Goal: Information Seeking & Learning: Learn about a topic

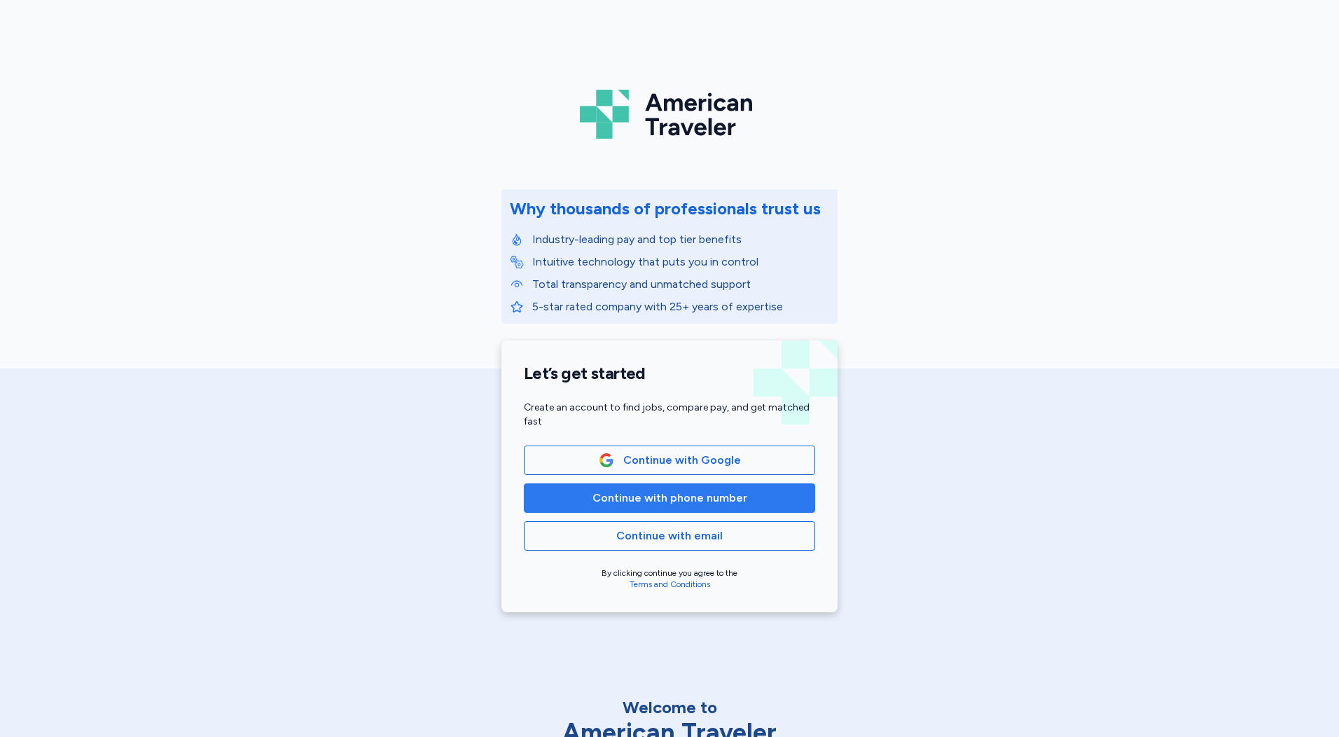
click at [710, 494] on span "Continue with phone number" at bounding box center [670, 498] width 155 height 17
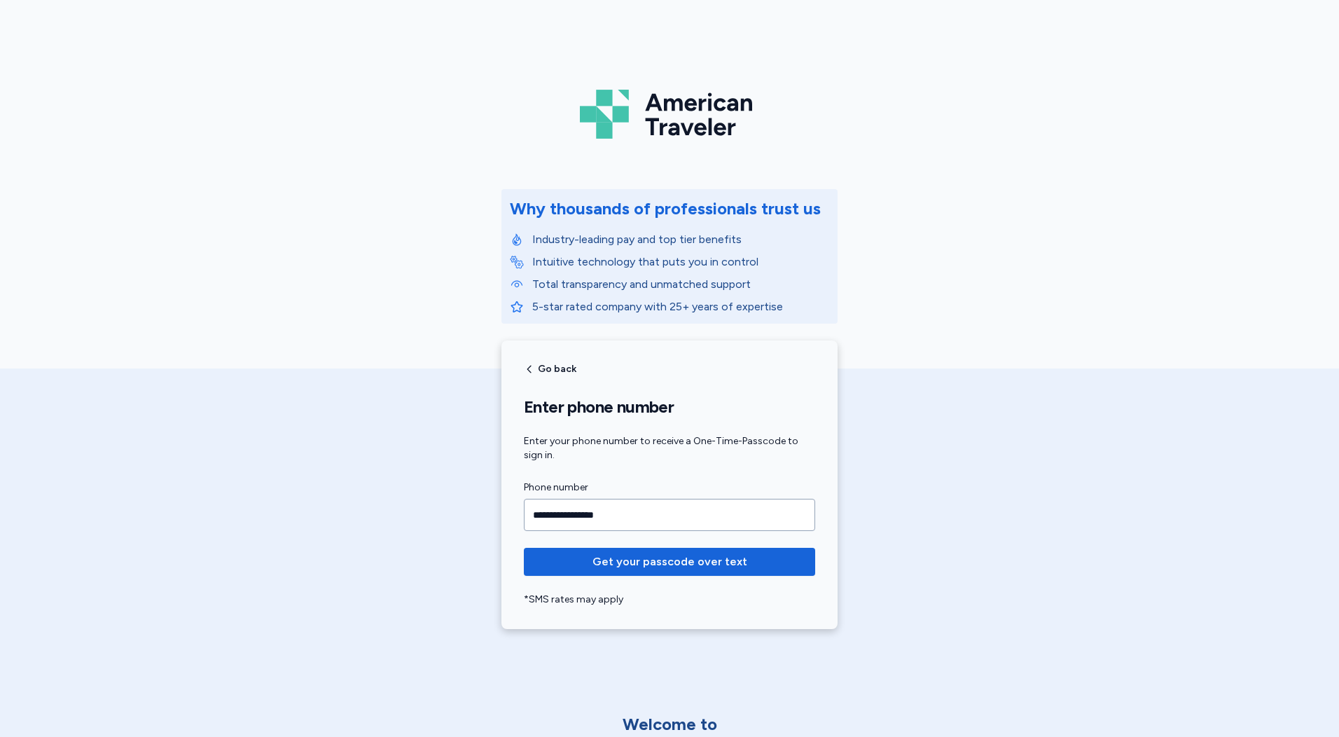
type input "**********"
click at [524, 548] on button "Get your passcode over text" at bounding box center [669, 562] width 291 height 28
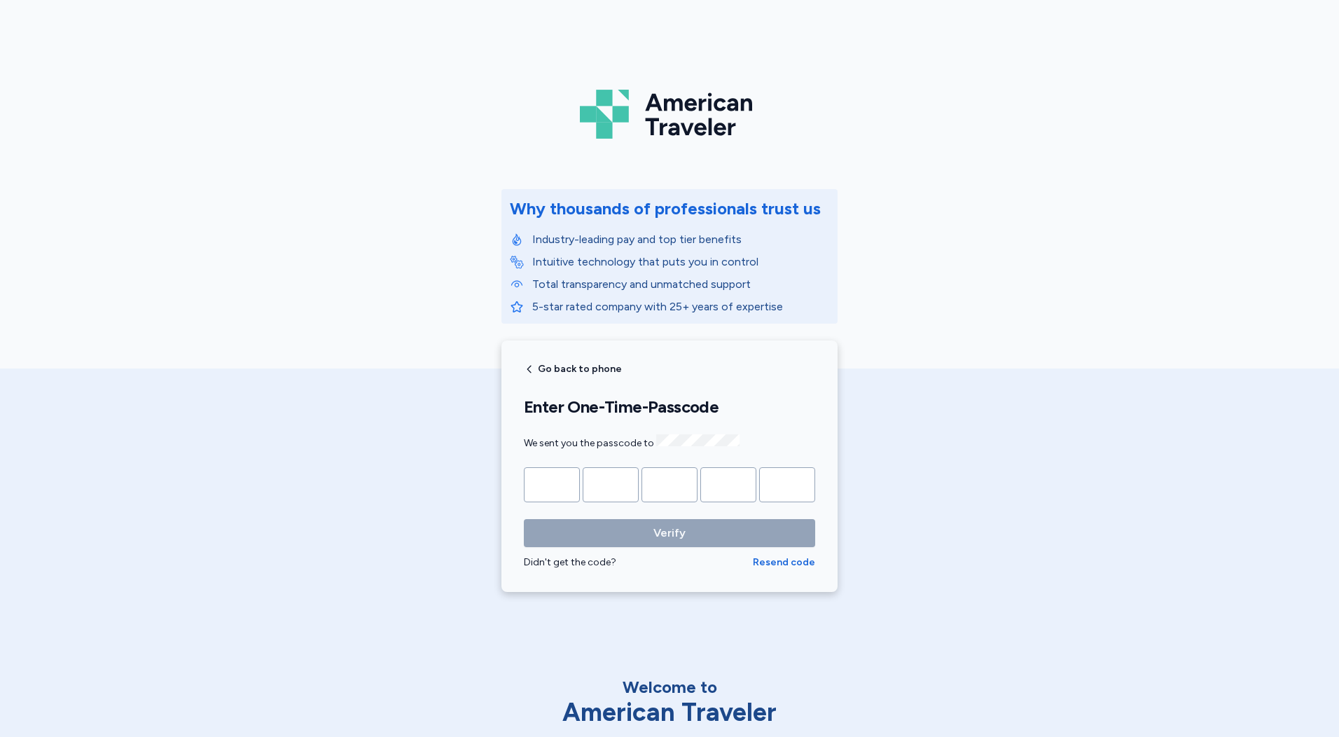
type input "*"
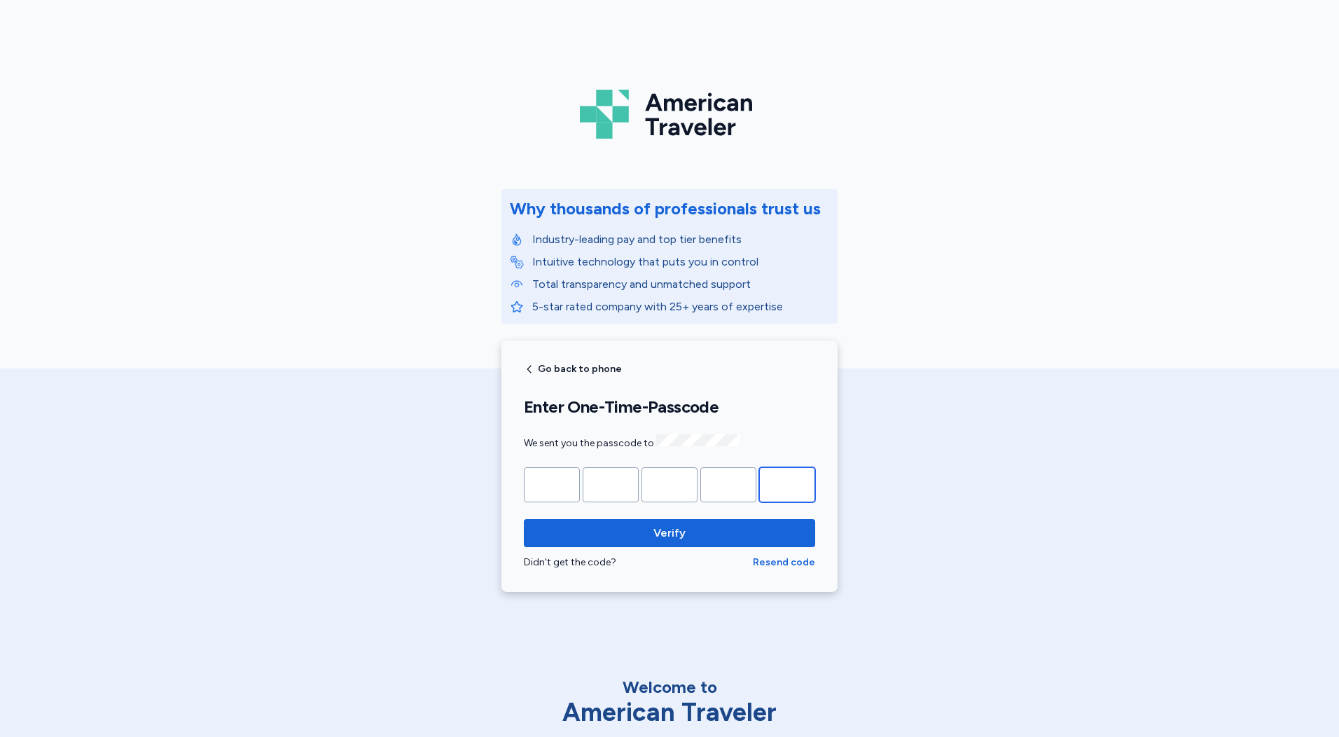
type input "*"
click at [524, 519] on button "Verify" at bounding box center [669, 533] width 291 height 28
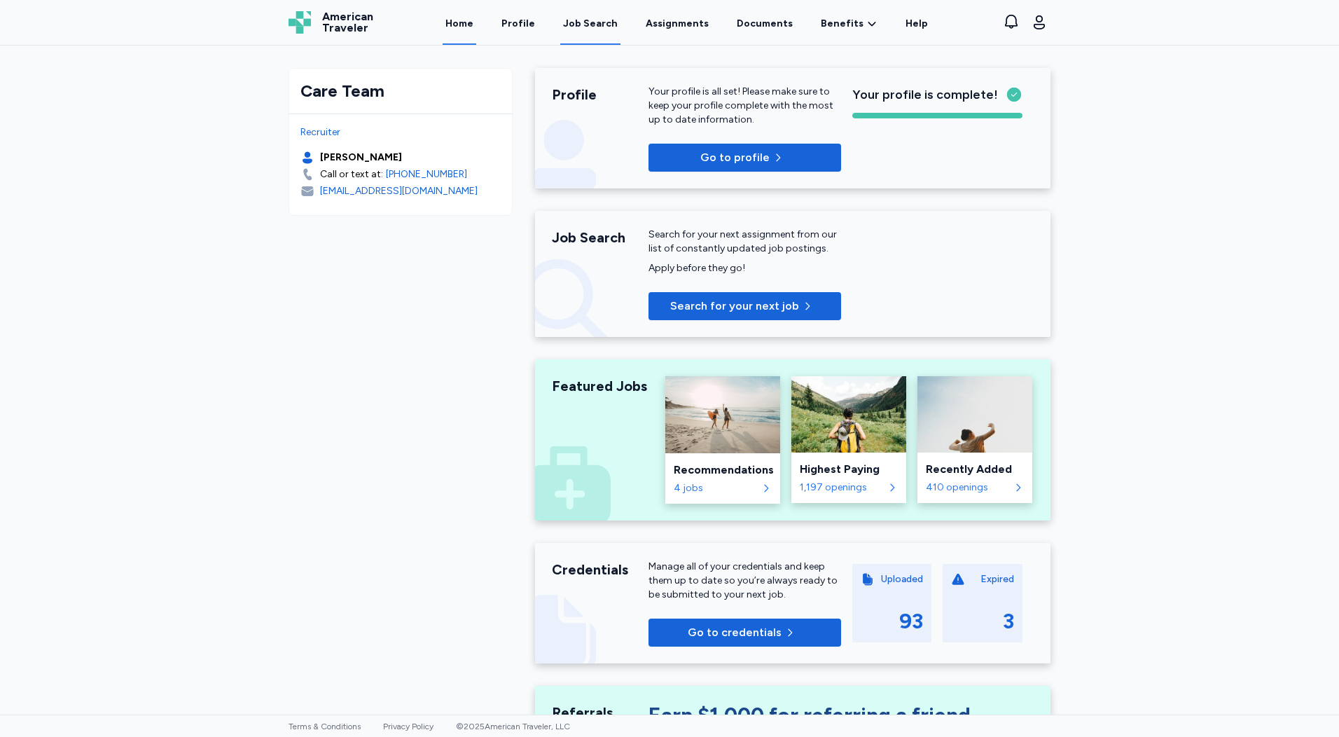
click at [595, 17] on div "Job Search" at bounding box center [590, 24] width 55 height 14
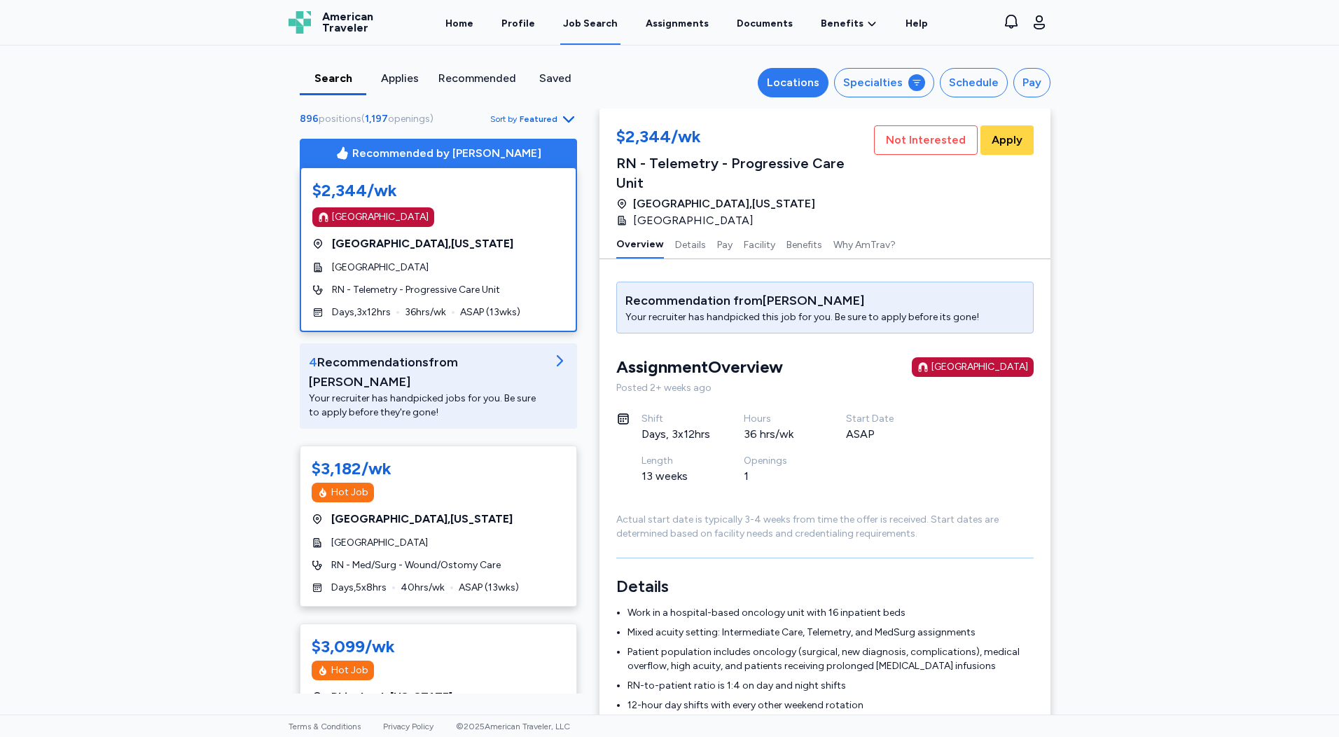
click at [787, 85] on div "Locations" at bounding box center [793, 82] width 53 height 17
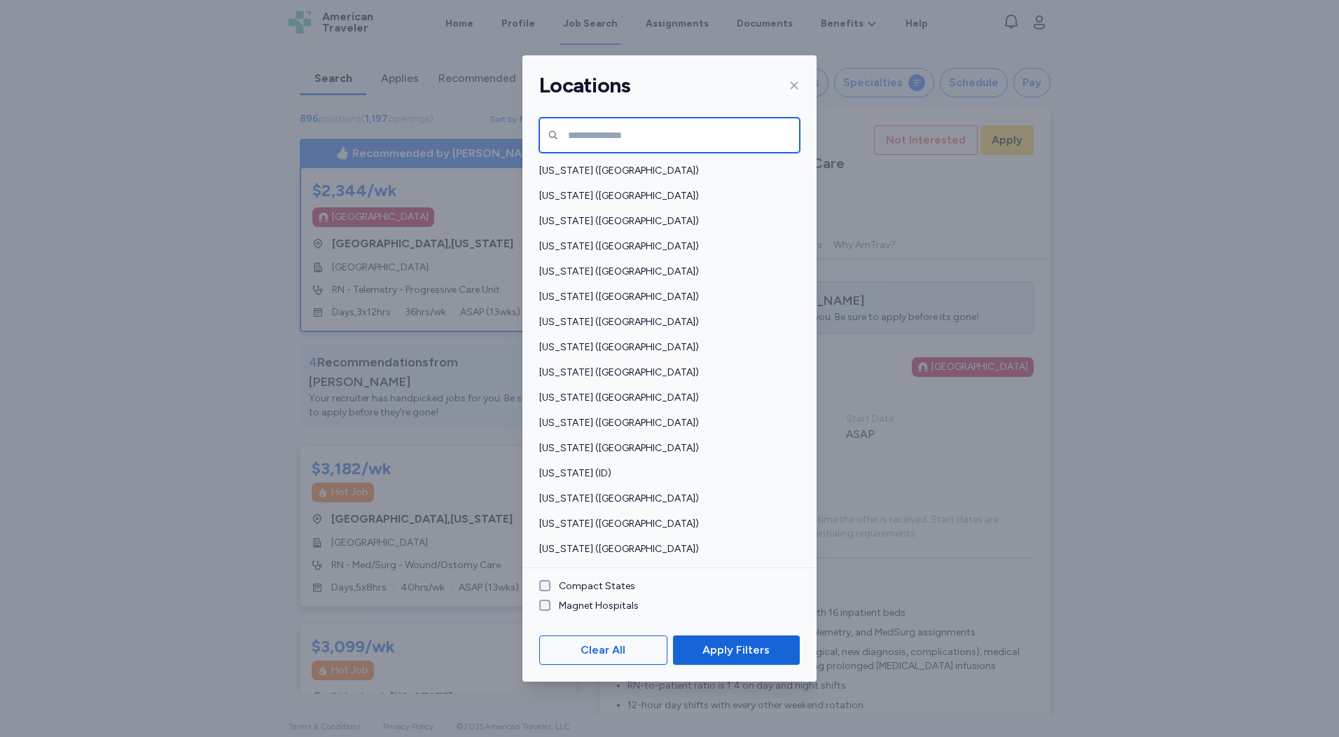
click at [659, 132] on input "text" at bounding box center [669, 135] width 261 height 35
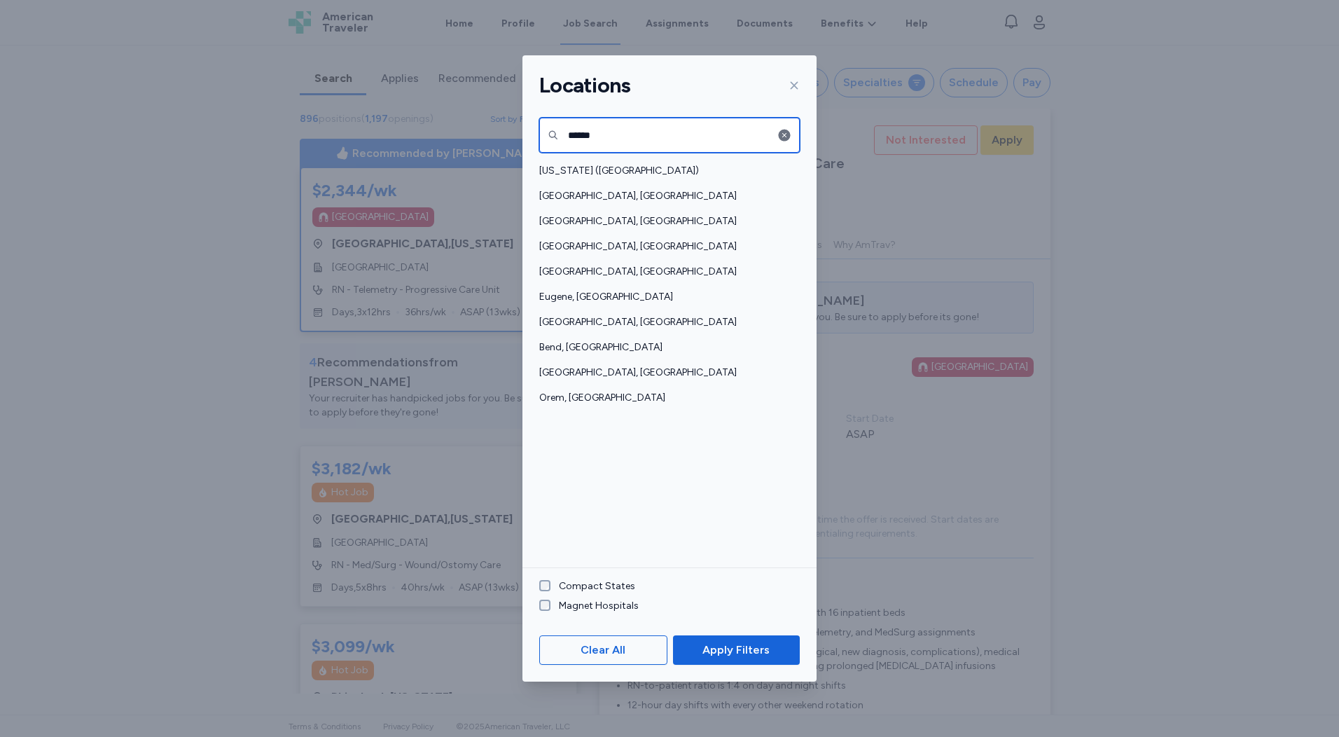
type input "******"
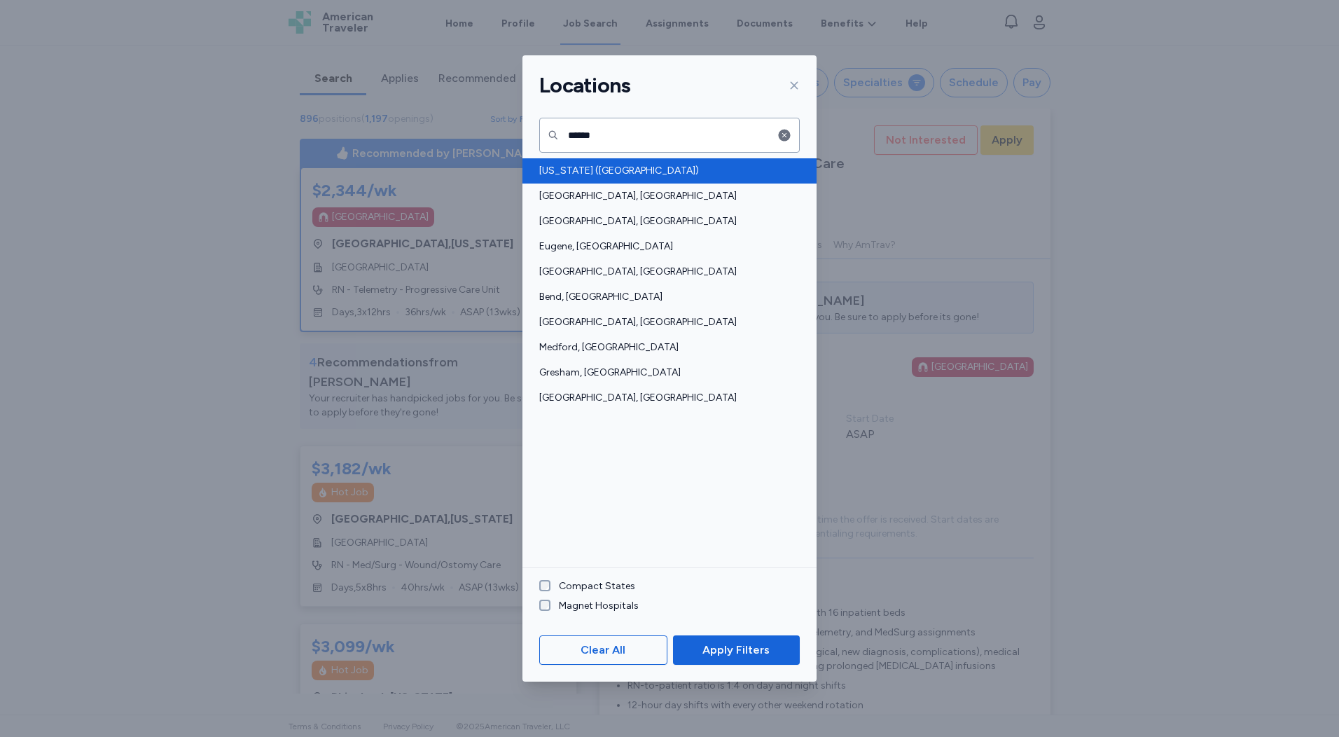
click at [582, 172] on span "[US_STATE] ([GEOGRAPHIC_DATA])" at bounding box center [665, 171] width 252 height 14
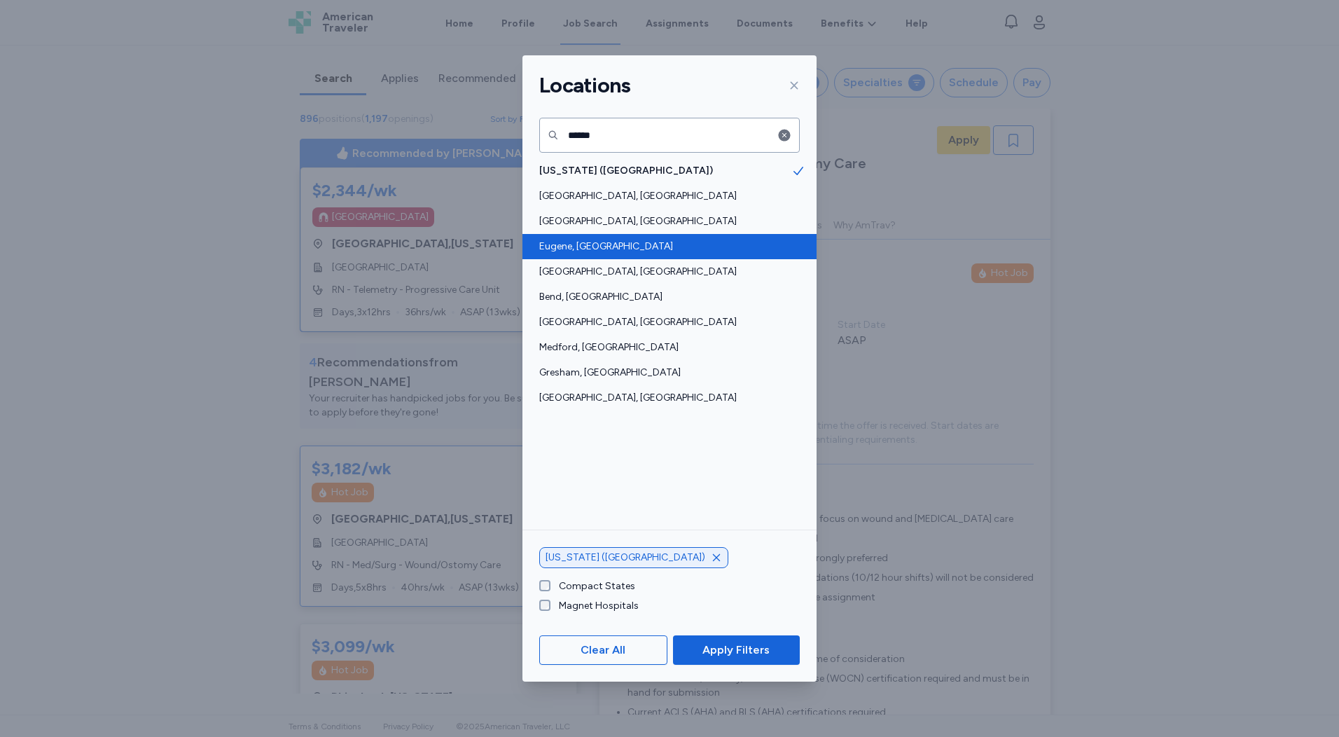
scroll to position [1, 0]
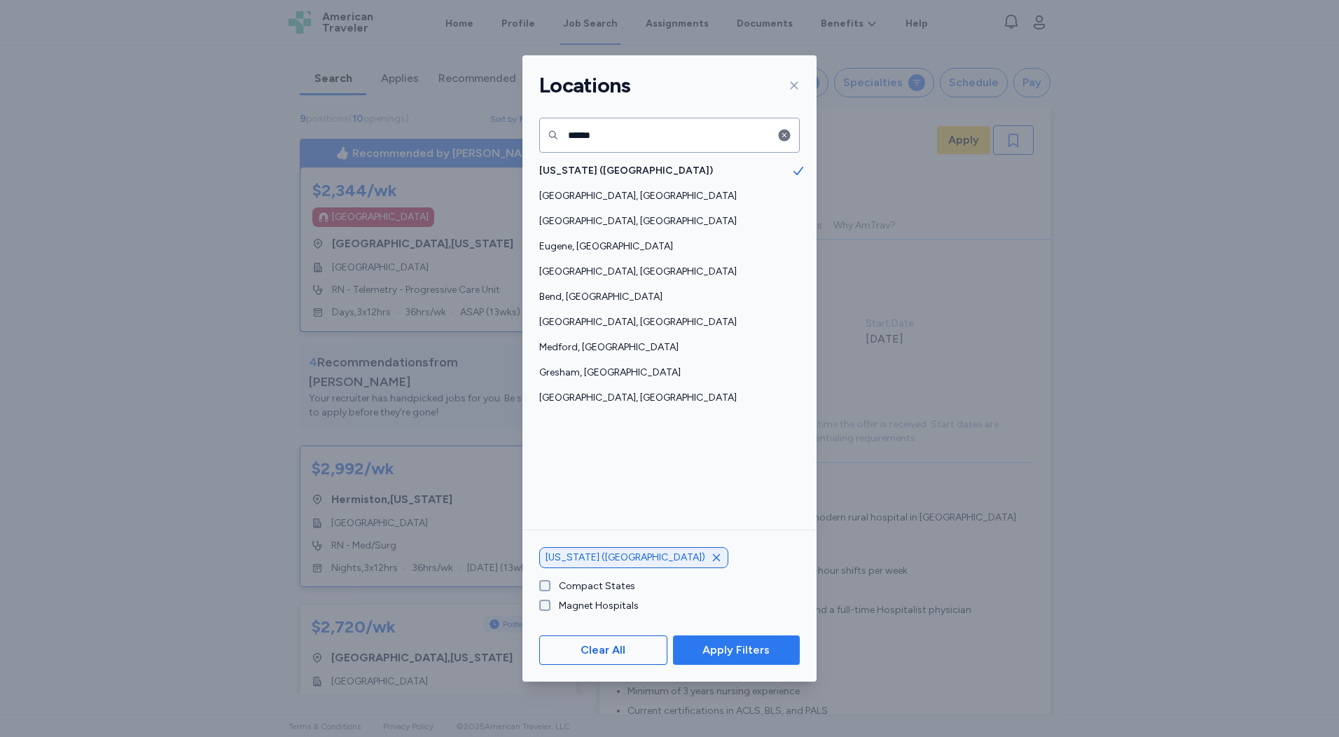
click at [758, 649] on span "Apply Filters" at bounding box center [736, 650] width 67 height 17
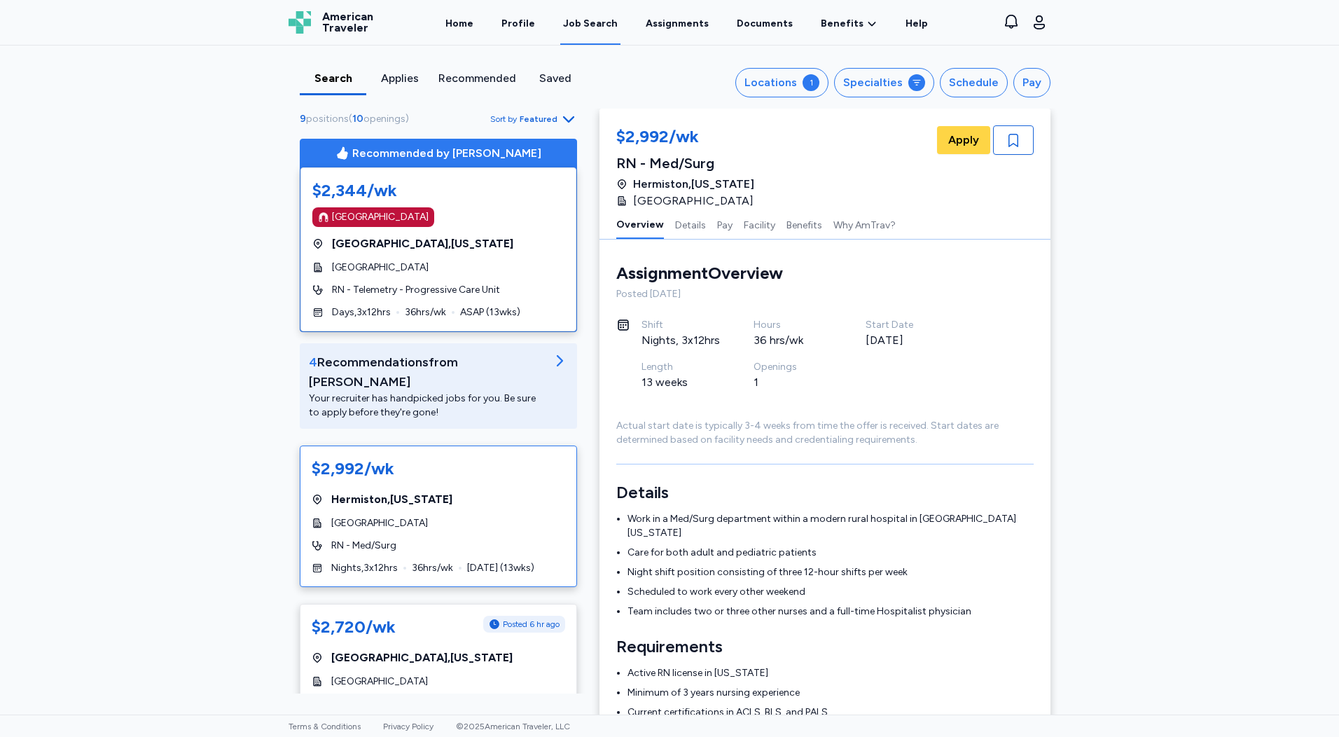
click at [544, 121] on span "Featured" at bounding box center [539, 118] width 38 height 11
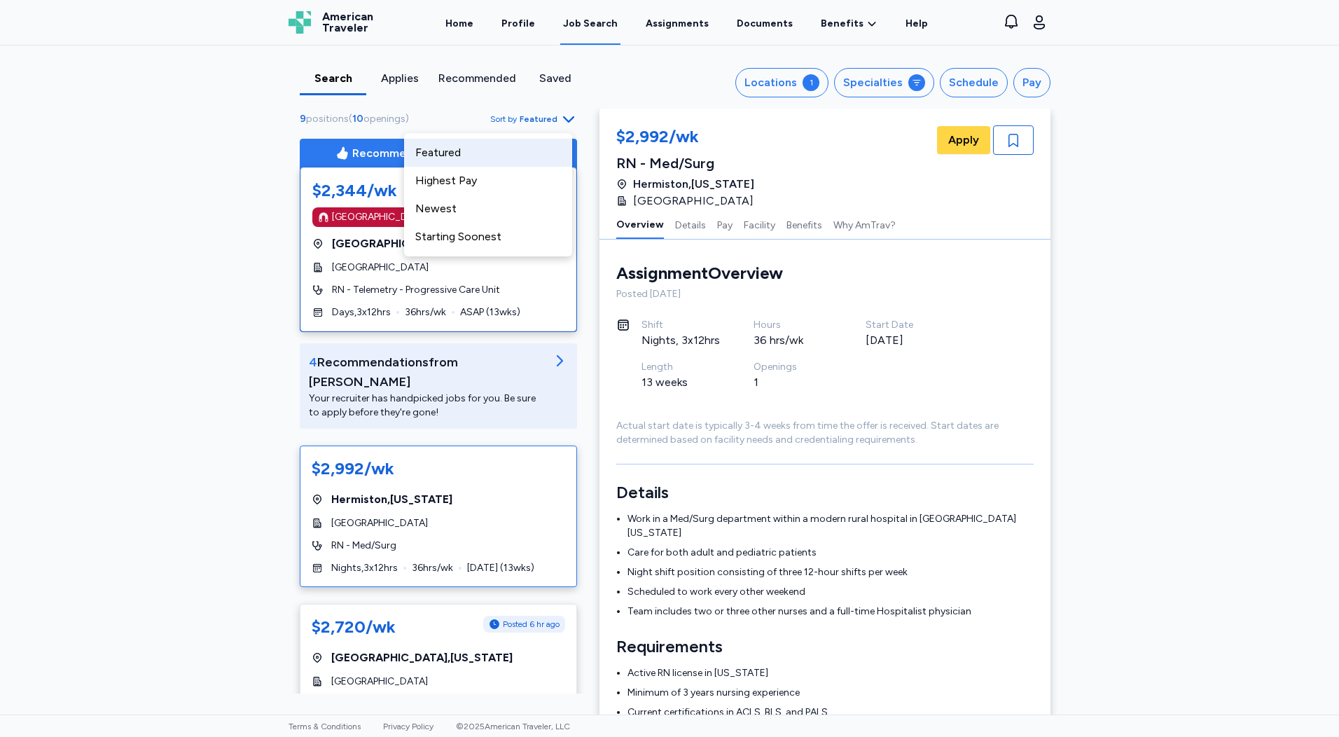
click at [551, 120] on span "Featured" at bounding box center [539, 118] width 38 height 11
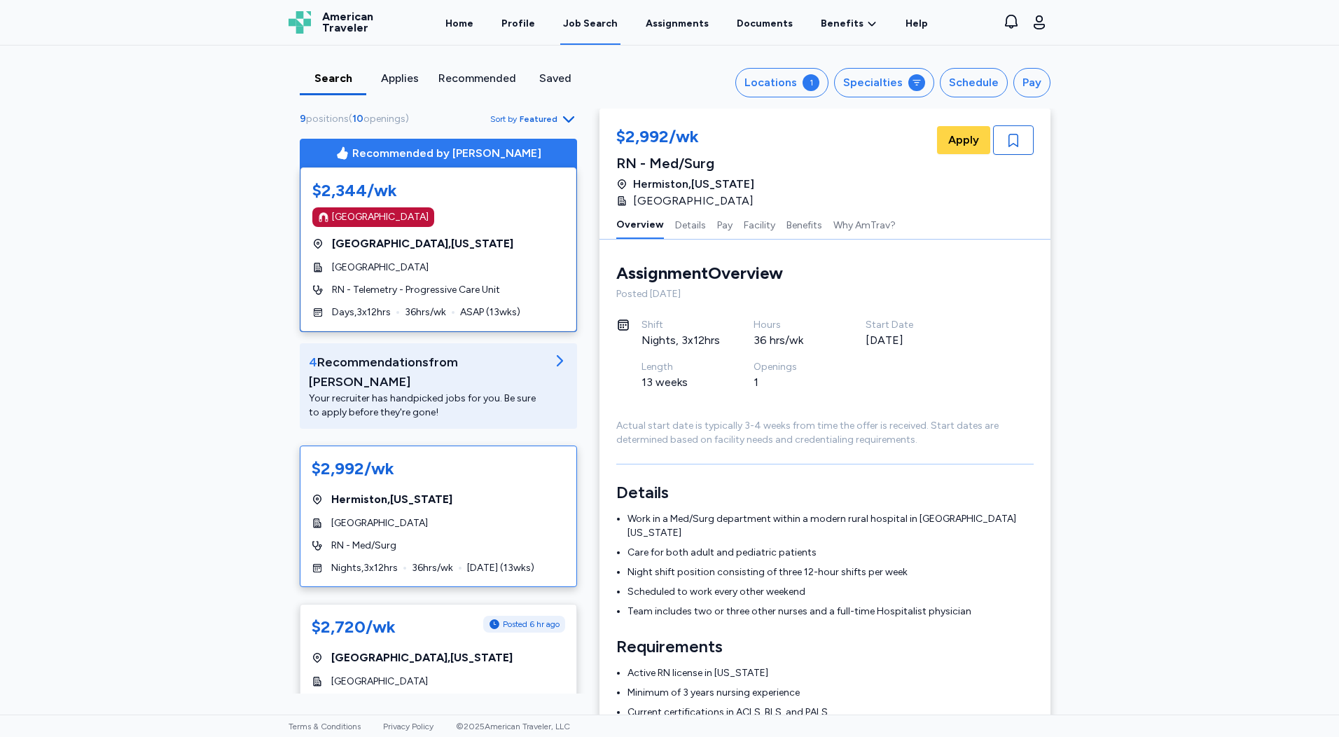
click at [340, 122] on span "positions" at bounding box center [327, 119] width 43 height 12
click at [786, 84] on div "Locations" at bounding box center [771, 82] width 53 height 17
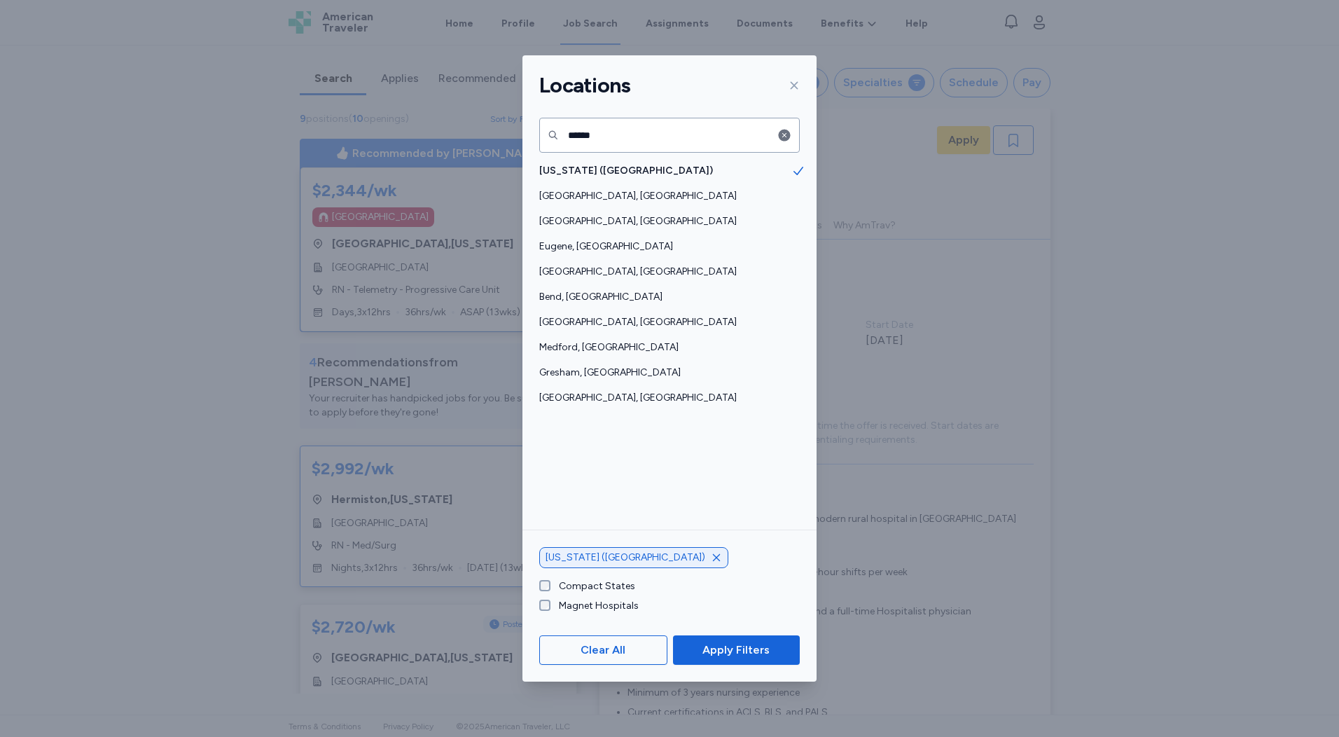
click at [705, 648] on span "Apply Filters" at bounding box center [736, 650] width 67 height 17
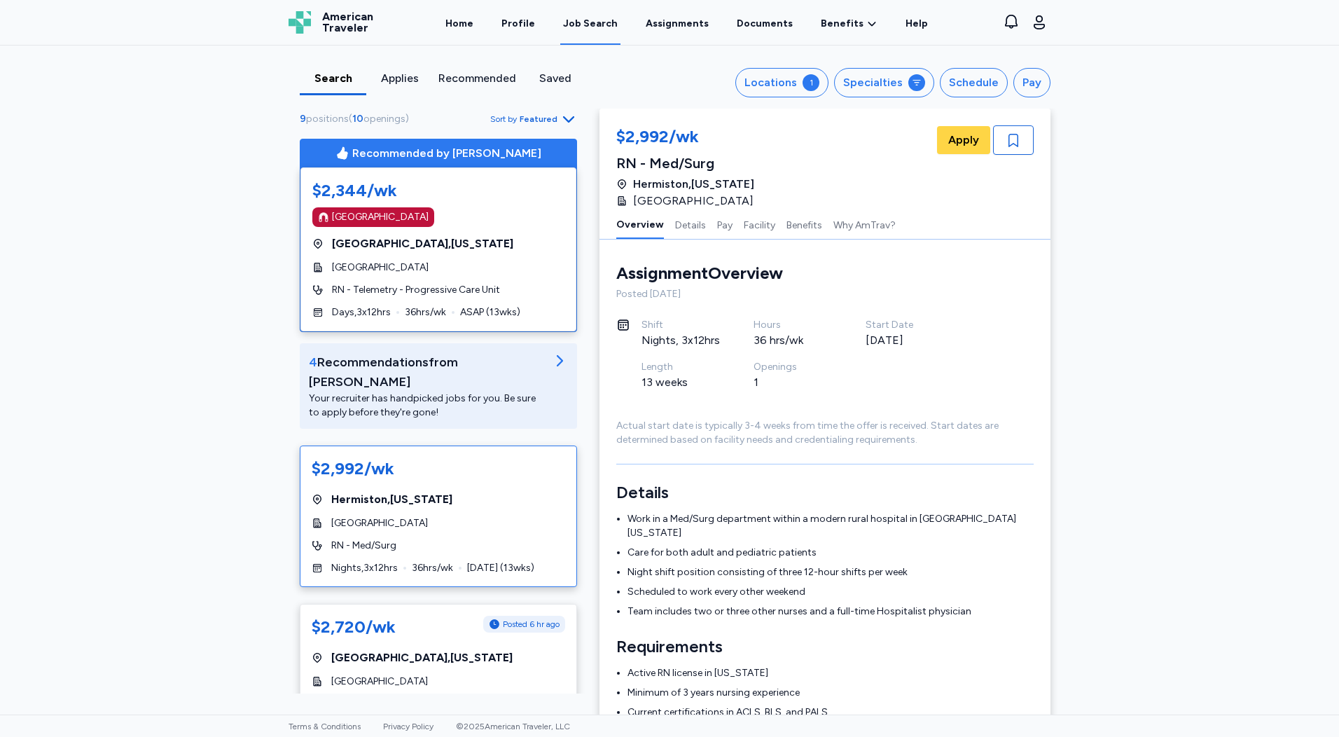
click at [1152, 317] on div "Search Applies Recommended Saved Locations 1 Specialties Schedule Pay 9 positio…" at bounding box center [669, 380] width 1339 height 669
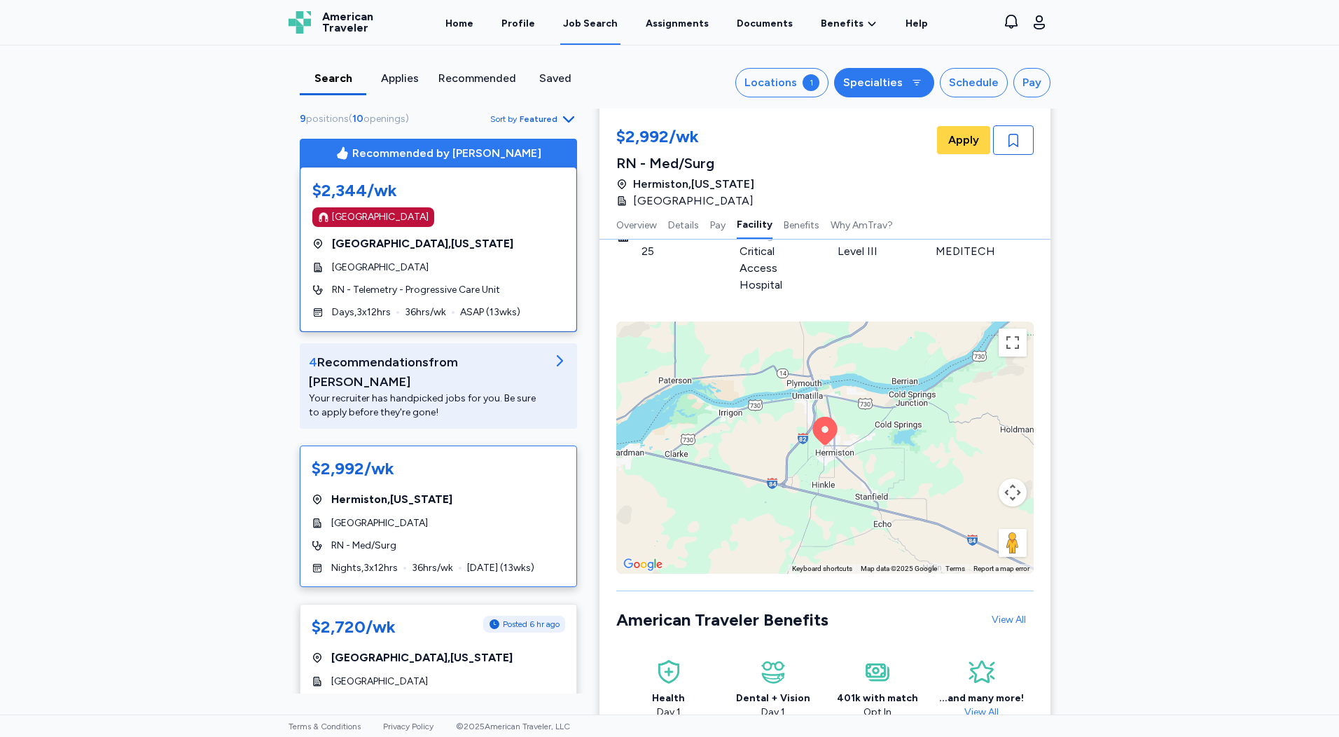
click at [872, 83] on div "Specialties" at bounding box center [873, 82] width 60 height 17
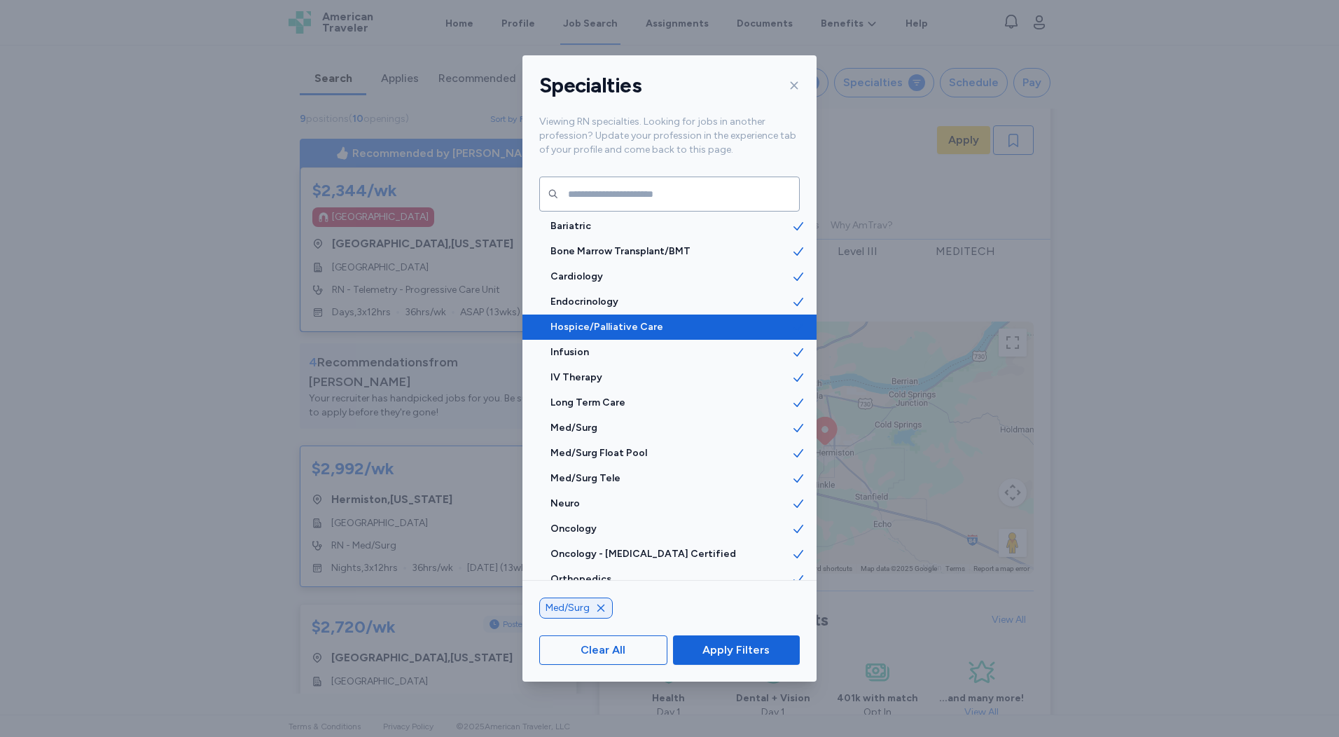
scroll to position [1751, 0]
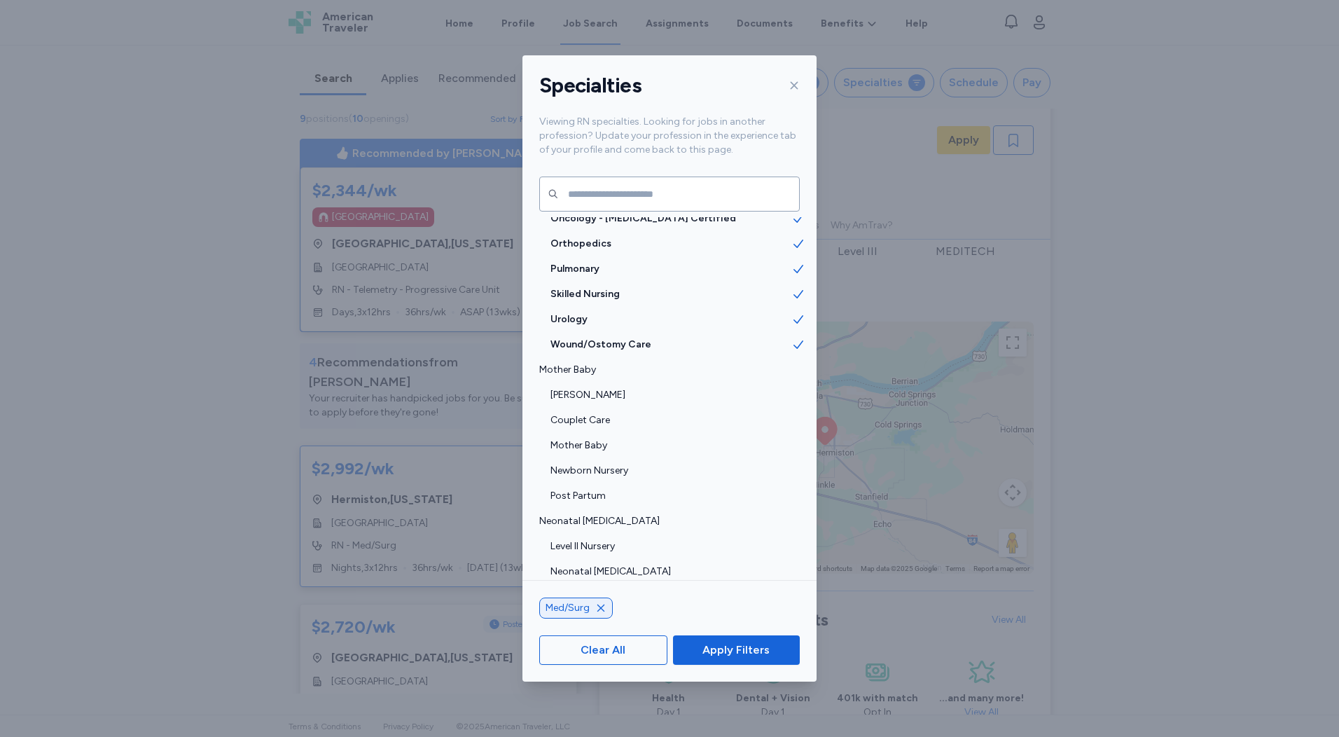
click at [794, 88] on icon at bounding box center [794, 85] width 11 height 11
